Goal: Book appointment/travel/reservation

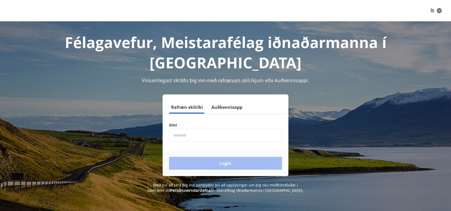
click at [195, 134] on input "phone" at bounding box center [225, 135] width 113 height 13
type input "********"
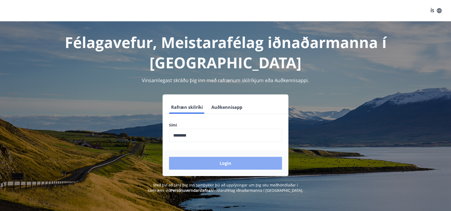
click at [213, 163] on button "Login" at bounding box center [225, 163] width 113 height 13
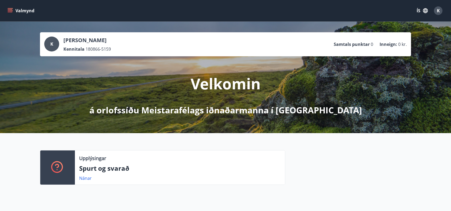
click at [25, 10] on button "Valmynd" at bounding box center [21, 11] width 30 height 10
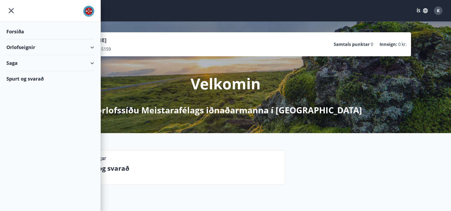
click at [17, 46] on div "Orlofseignir" at bounding box center [50, 47] width 88 height 16
click at [25, 62] on div "Framboð" at bounding box center [50, 60] width 79 height 11
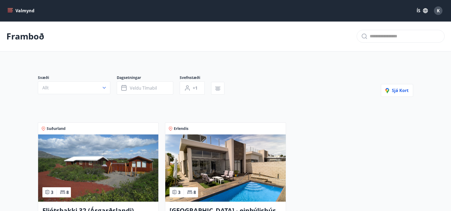
click at [216, 162] on img at bounding box center [225, 167] width 120 height 67
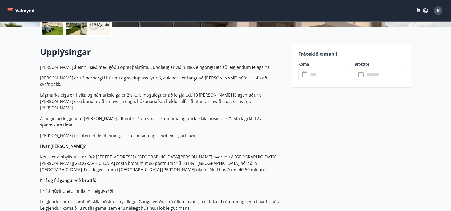
scroll to position [133, 0]
click at [340, 74] on input "text" at bounding box center [328, 74] width 40 height 13
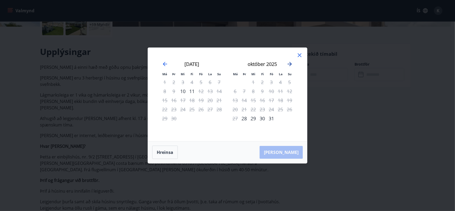
click at [290, 64] on icon "Move forward to switch to the next month." at bounding box center [289, 64] width 6 height 6
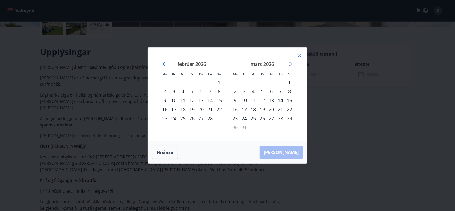
click at [290, 64] on icon "Move forward to switch to the next month." at bounding box center [289, 64] width 6 height 6
click at [291, 64] on icon "Move forward to switch to the next month." at bounding box center [290, 64] width 4 height 4
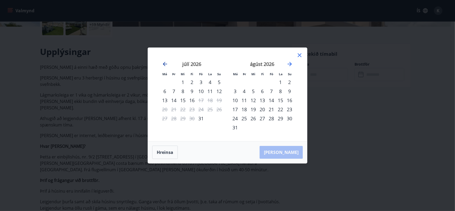
click at [163, 63] on icon "Move backward to switch to the previous month." at bounding box center [165, 64] width 6 height 6
click at [300, 55] on icon at bounding box center [299, 55] width 1 height 1
